Goal: Transaction & Acquisition: Purchase product/service

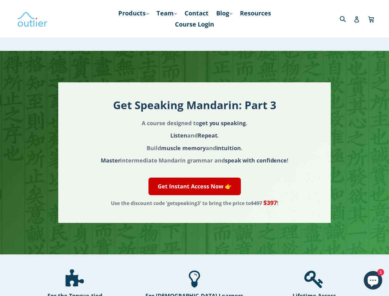
click at [194, 148] on span "muscle memory" at bounding box center [183, 147] width 45 height 7
click at [132, 13] on link "Products .cls-1{fill:#231f20} expand" at bounding box center [133, 13] width 37 height 11
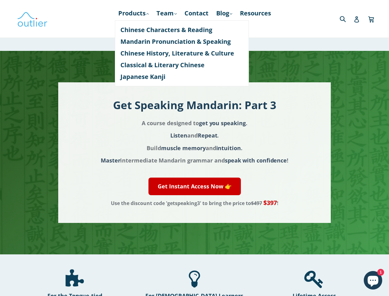
click at [194, 186] on link "Get Instant Access Now 👉" at bounding box center [194, 186] width 92 height 18
